Goal: Task Accomplishment & Management: Complete application form

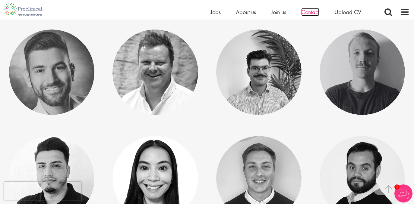
click at [311, 12] on span "Contact" at bounding box center [310, 12] width 18 height 8
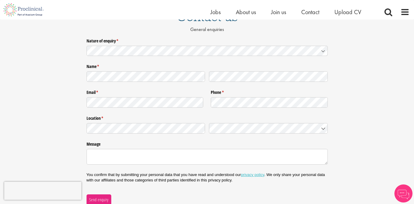
scroll to position [59, 0]
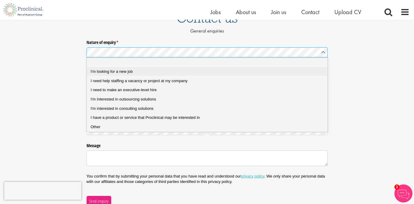
click at [150, 69] on div "I'm looking for a new job" at bounding box center [207, 71] width 233 height 5
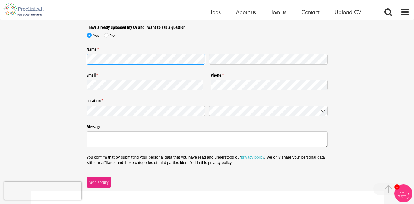
scroll to position [113, 0]
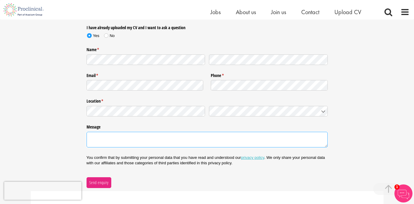
click at [140, 139] on textarea "Message" at bounding box center [207, 140] width 241 height 16
paste textarea "I hope this message finds you well. I am reaching out to express my interest in…"
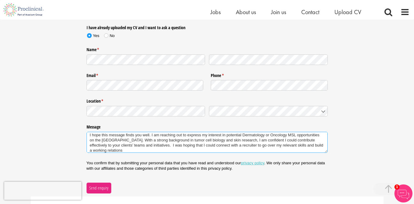
scroll to position [0, 0]
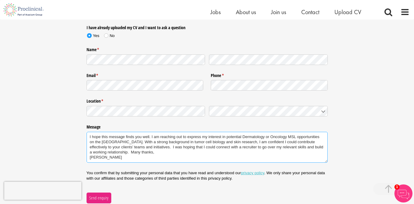
drag, startPoint x: 158, startPoint y: 157, endPoint x: 75, endPoint y: 134, distance: 86.2
click at [75, 134] on div "Nature of enquiry * (required) Please Click Here to upload your CV and answer a…" at bounding box center [207, 94] width 414 height 220
type textarea "I hope this message finds you well. I am reaching out to express my interest in…"
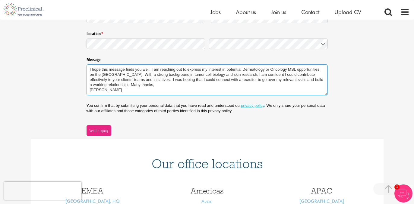
scroll to position [196, 0]
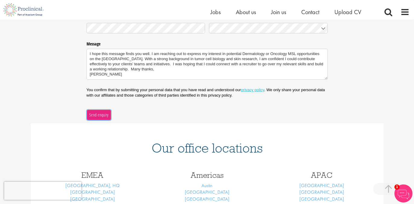
click at [104, 114] on span "Send enquiry" at bounding box center [99, 115] width 20 height 7
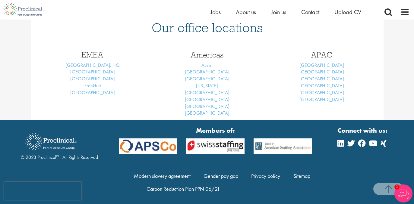
scroll to position [97, 0]
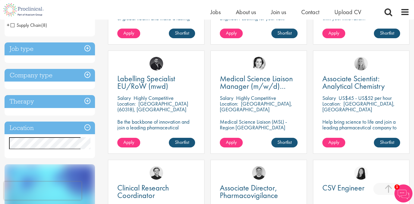
scroll to position [200, 0]
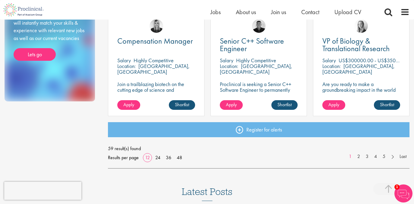
scroll to position [452, 0]
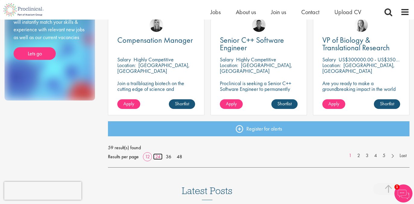
click at [157, 156] on link "24" at bounding box center [157, 157] width 9 height 6
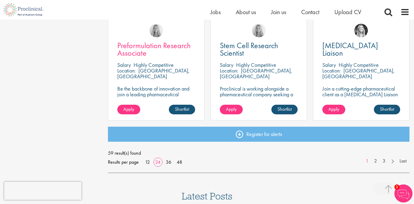
scroll to position [891, 0]
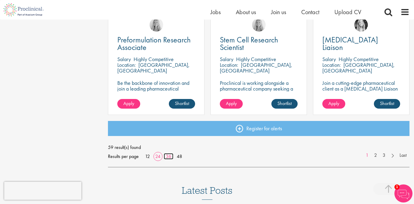
click at [169, 158] on link "36" at bounding box center [169, 156] width 10 height 6
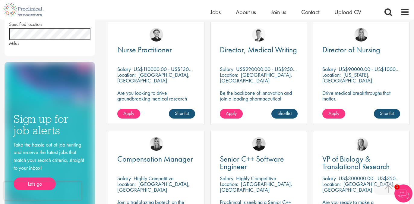
scroll to position [334, 0]
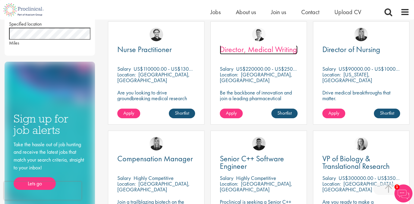
click at [263, 48] on span "Director, Medical Writing" at bounding box center [258, 49] width 77 height 10
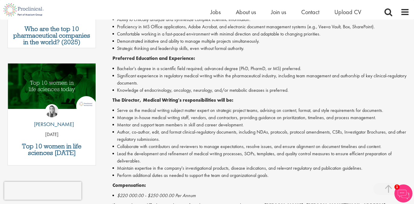
scroll to position [274, 0]
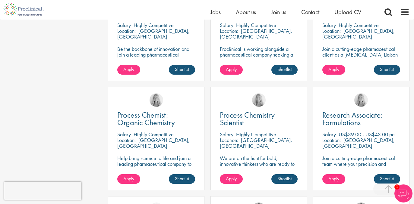
scroll to position [928, 0]
